Goal: Information Seeking & Learning: Find contact information

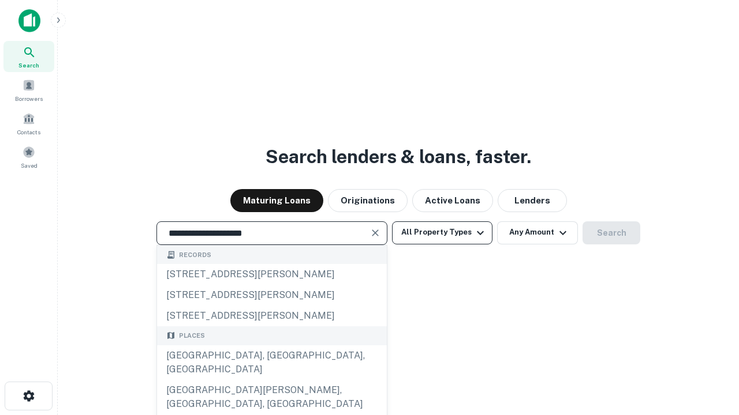
click at [271, 380] on div "Santa Monica, CA, USA" at bounding box center [272, 363] width 230 height 35
click at [442, 233] on button "All Property Types" at bounding box center [442, 233] width 100 height 23
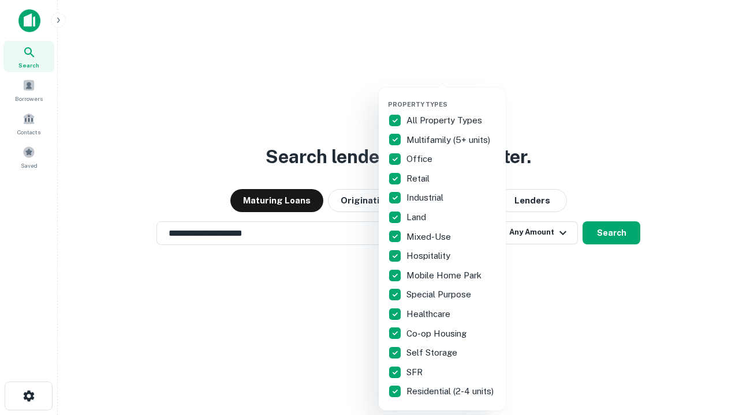
type input "**********"
click at [451, 97] on button "button" at bounding box center [451, 97] width 127 height 1
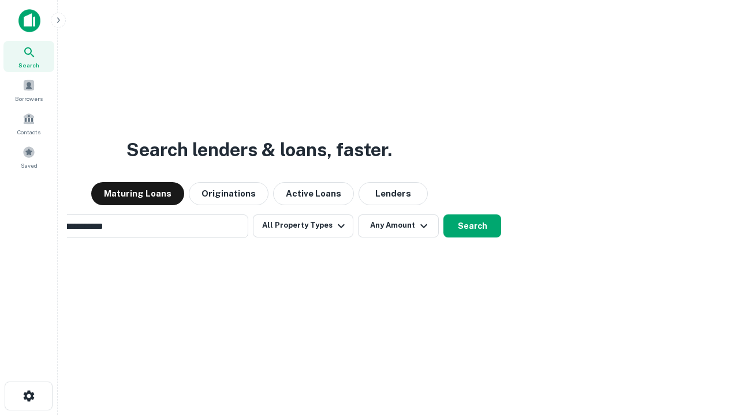
scroll to position [18, 0]
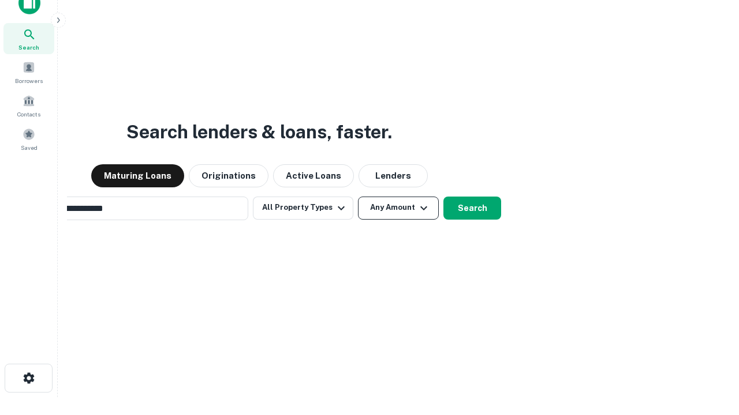
click at [358, 197] on button "Any Amount" at bounding box center [398, 208] width 81 height 23
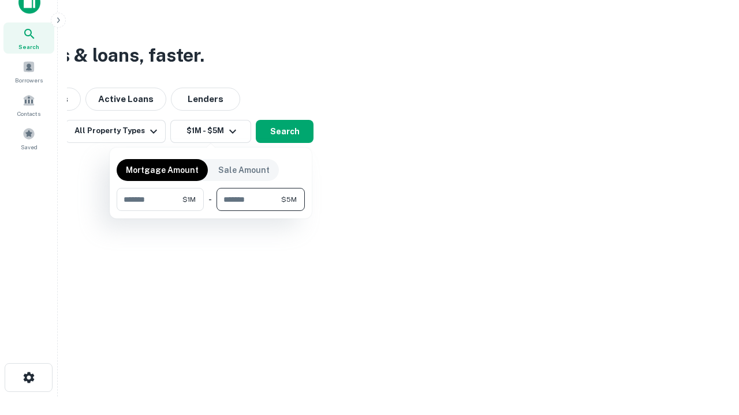
type input "*******"
click at [211, 211] on button "button" at bounding box center [211, 211] width 188 height 1
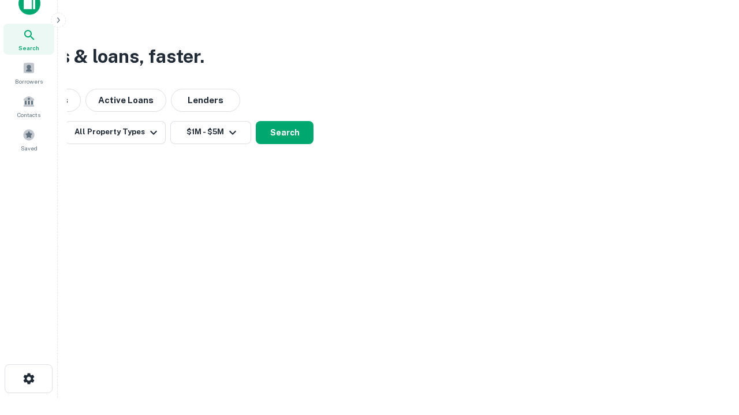
scroll to position [7, 213]
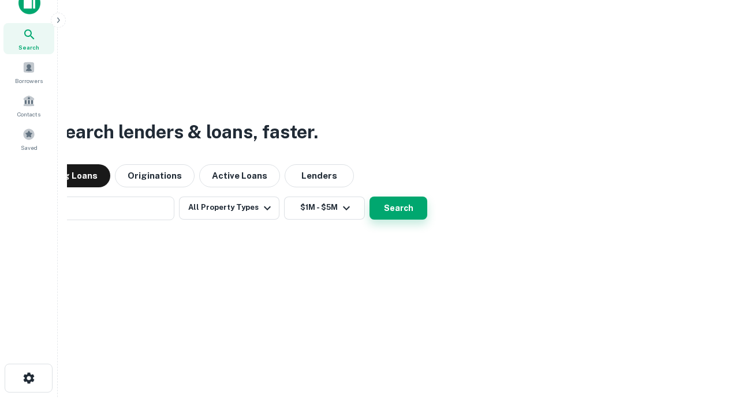
click at [369, 197] on button "Search" at bounding box center [398, 208] width 58 height 23
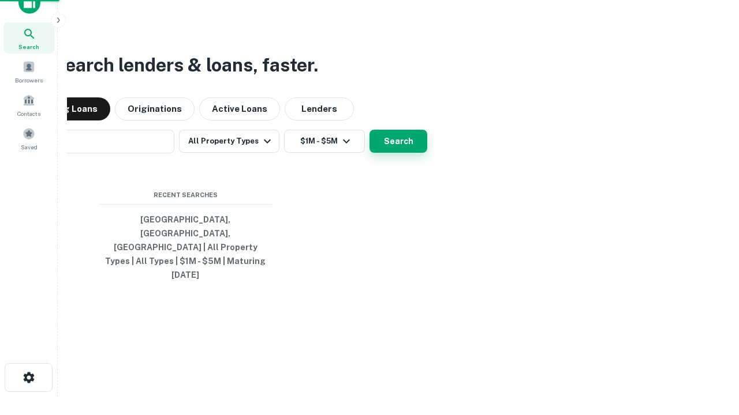
scroll to position [31, 327]
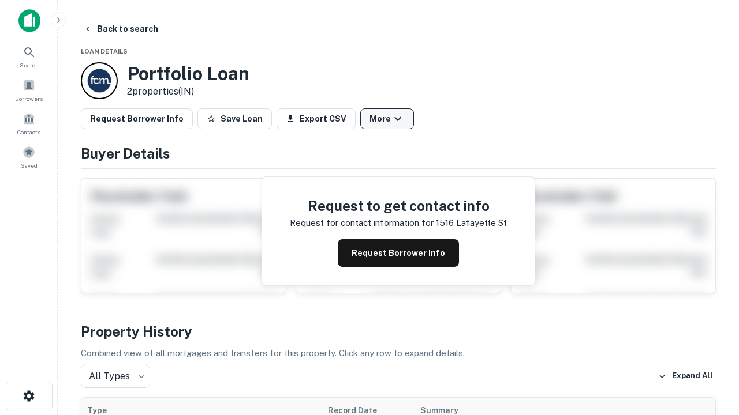
click at [387, 119] on button "More" at bounding box center [387, 118] width 54 height 21
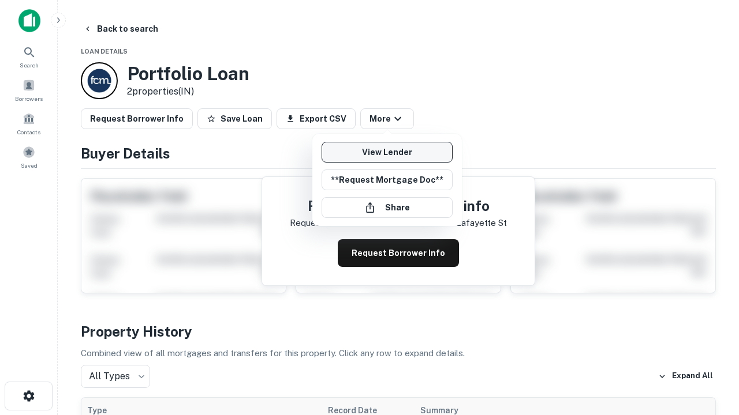
click at [387, 152] on link "View Lender" at bounding box center [386, 152] width 131 height 21
